Goal: Navigation & Orientation: Find specific page/section

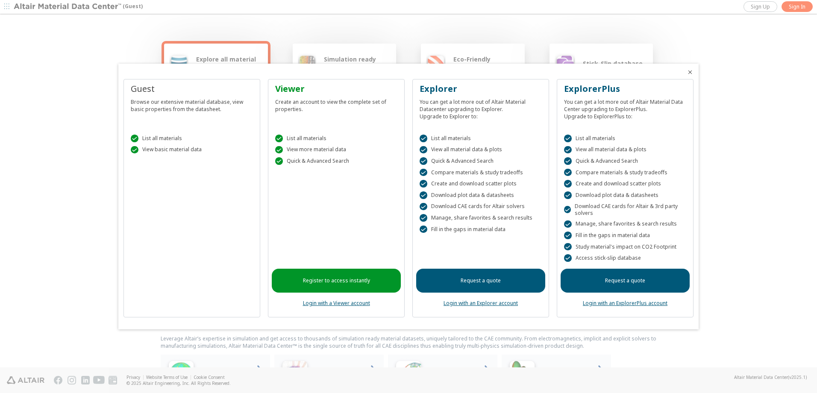
click at [43, 176] on div at bounding box center [408, 196] width 817 height 393
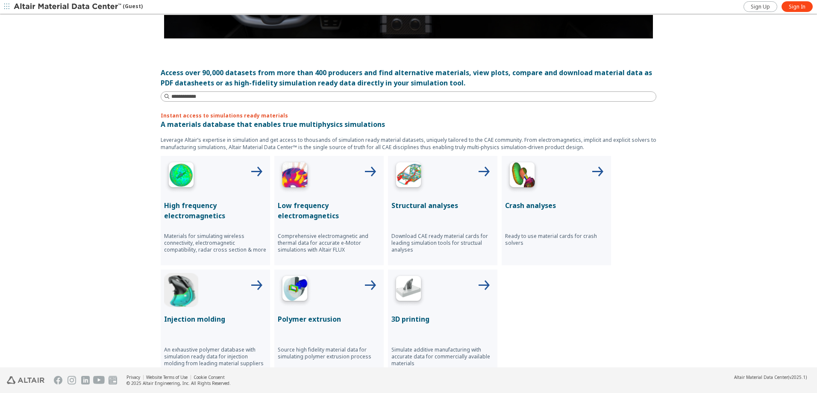
scroll to position [216, 0]
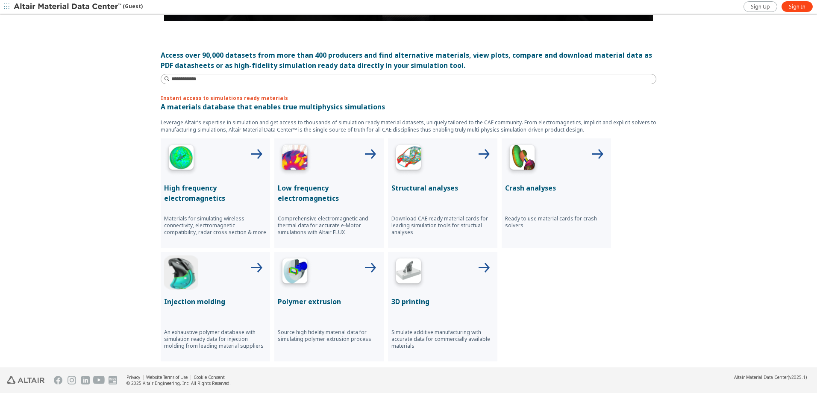
click at [478, 270] on icon at bounding box center [483, 268] width 21 height 21
